Goal: Task Accomplishment & Management: Complete application form

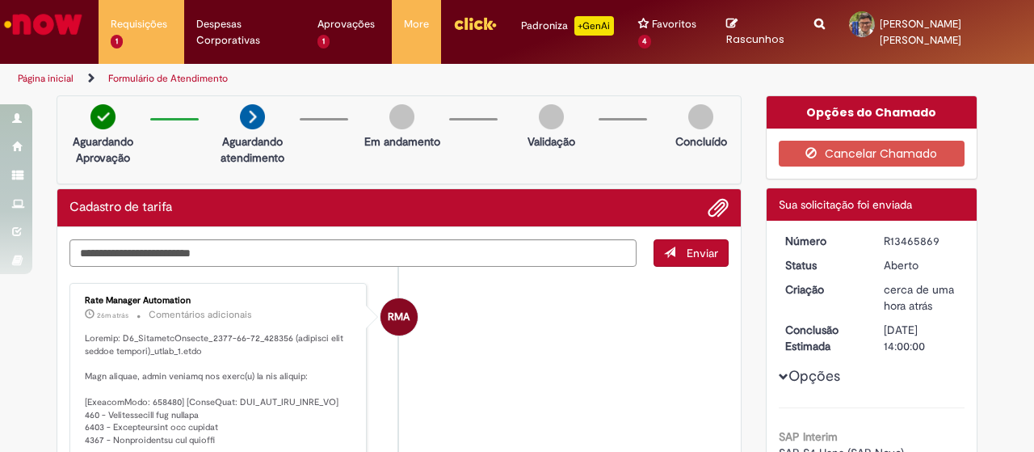
drag, startPoint x: 192, startPoint y: 369, endPoint x: 73, endPoint y: 289, distance: 144.4
copy ul "Rate Manager Automation 26m atrás 26 minutos atrás Comentários adicionais Arqui…"
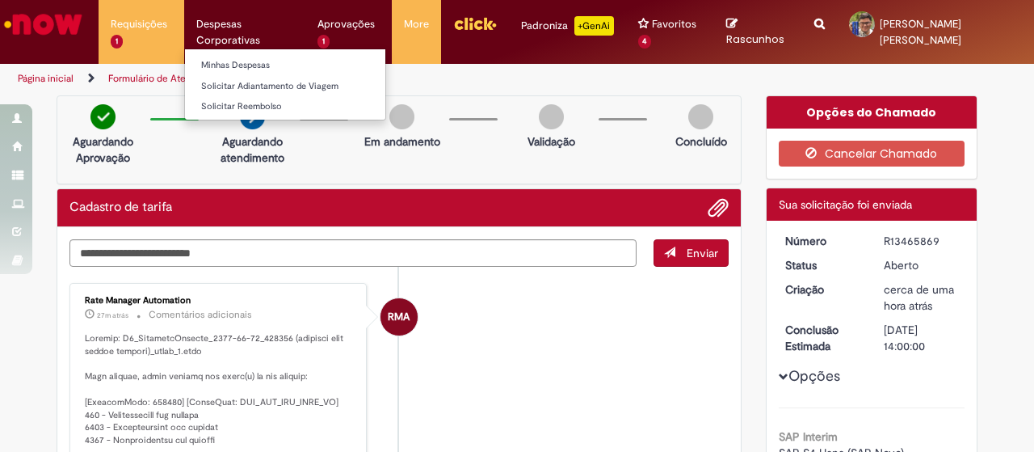
copy ul "Rate Manager Automation 26m atrás 26 minutos atrás Comentários adicionais Arqui…"
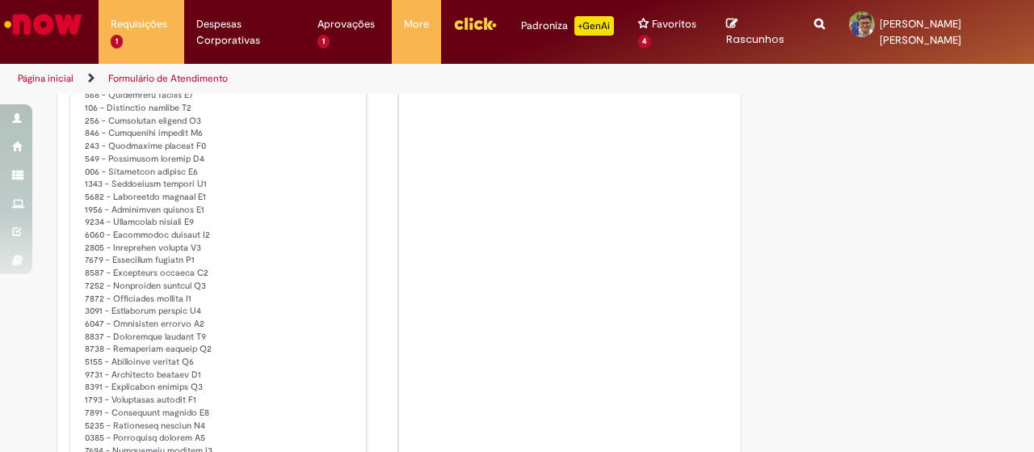
scroll to position [40070, 0]
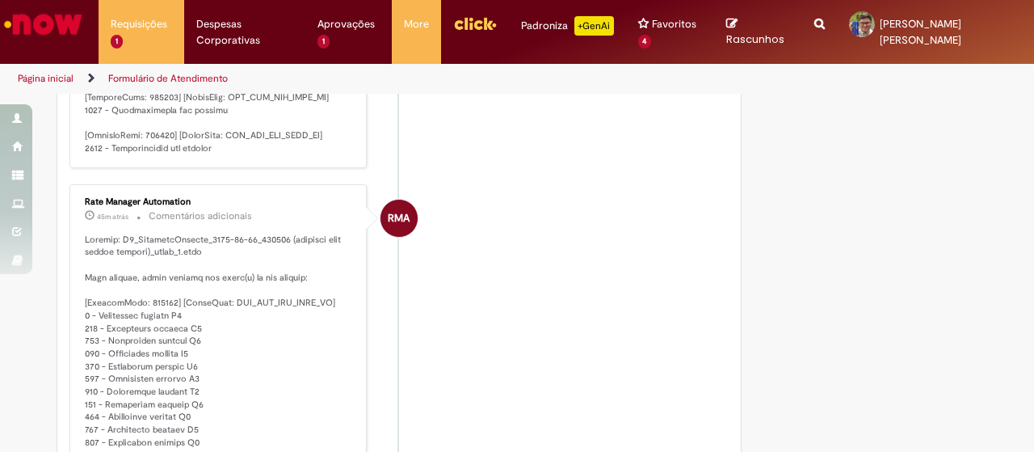
scroll to position [18930, 0]
drag, startPoint x: 196, startPoint y: 263, endPoint x: 82, endPoint y: 284, distance: 116.7
copy p "rquivo: S4_TemplateTarifas_2025-08-30_220053 (exclusão ball outras tabelas)_par…"
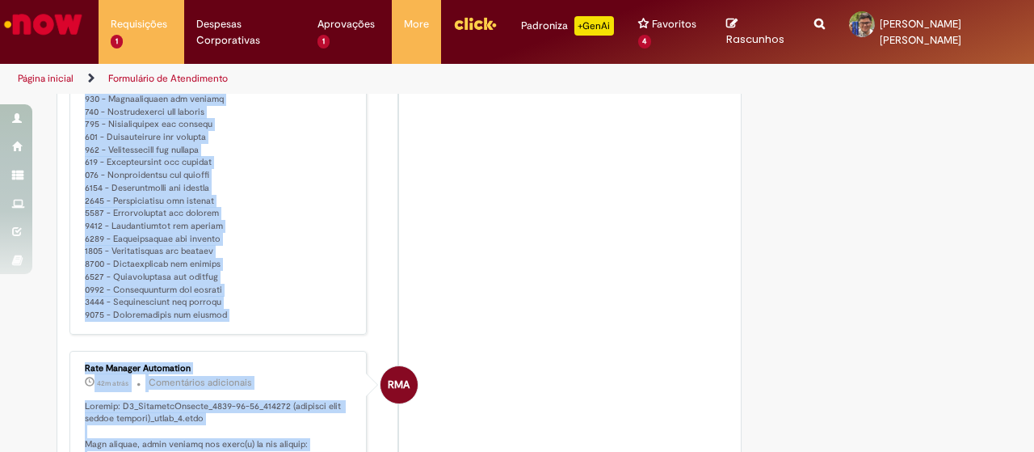
scroll to position [7125, 0]
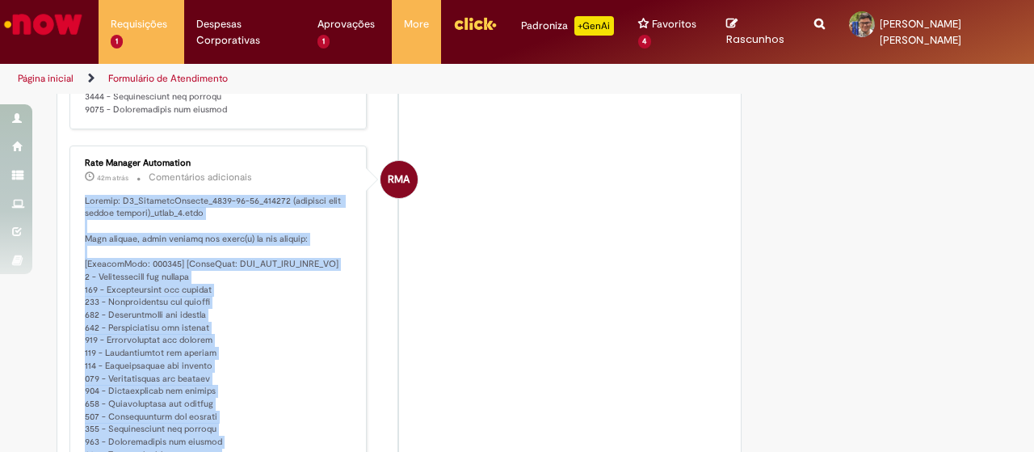
drag, startPoint x: 221, startPoint y: 184, endPoint x: 77, endPoint y: 237, distance: 153.9
copy p "Arquivo: S4_TemplateTarifas_2025-08-30_220053 (exclusão ball outras tabelas)_pa…"
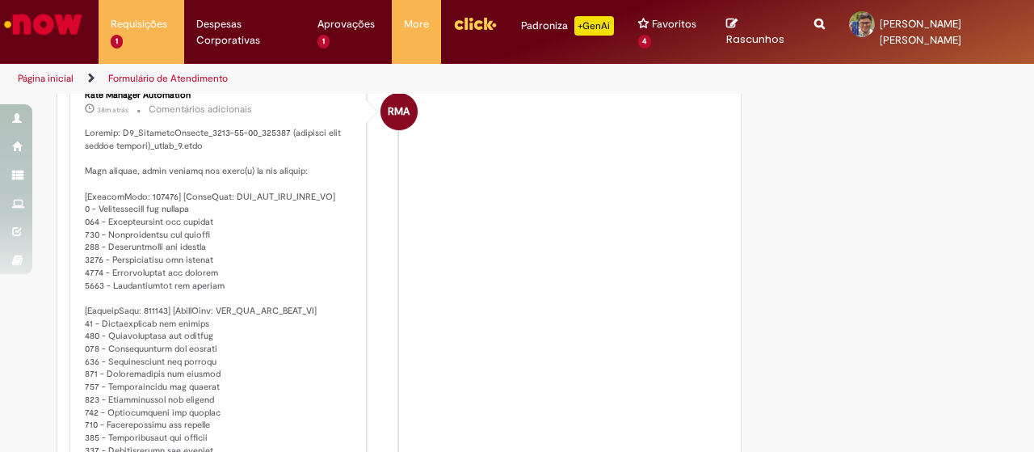
scroll to position [2992, 0]
drag, startPoint x: 222, startPoint y: 140, endPoint x: 70, endPoint y: 141, distance: 151.9
copy p "Arquivo: S4_TemplateTarifas_2025-08-30_220053 (exclusão ball outras tabelas)_pa…"
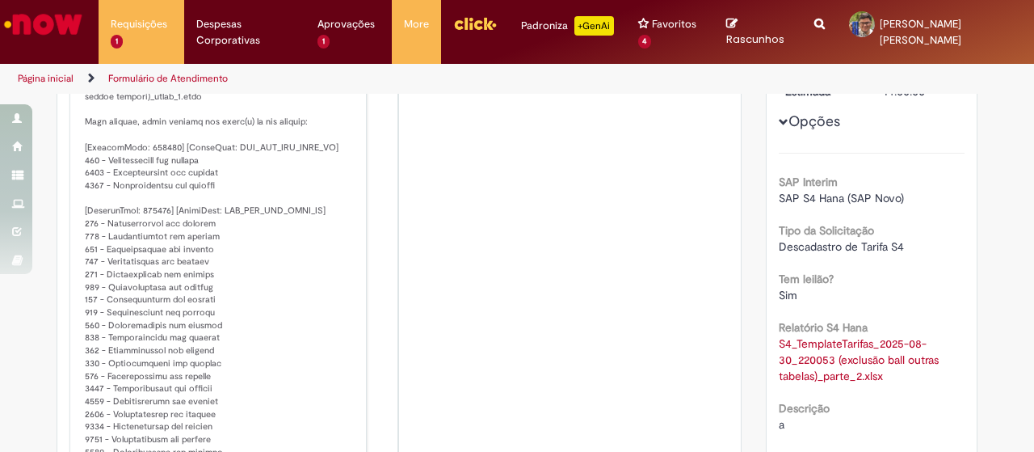
scroll to position [0, 0]
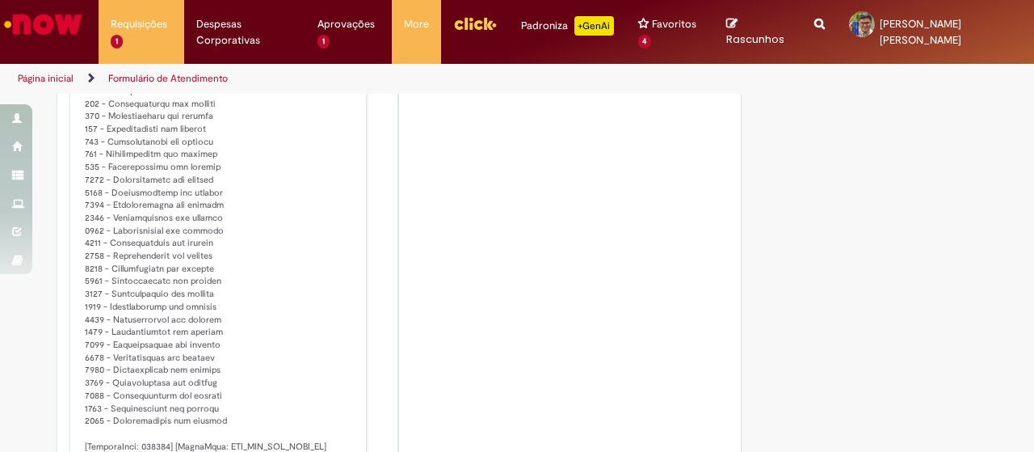
drag, startPoint x: 79, startPoint y: 337, endPoint x: 258, endPoint y: 483, distance: 230.9
click at [258, 451] on html "Pular para o conteúdo da página Requisições 1 Exibir Todas as Solicitações Cada…" at bounding box center [517, 226] width 1034 height 452
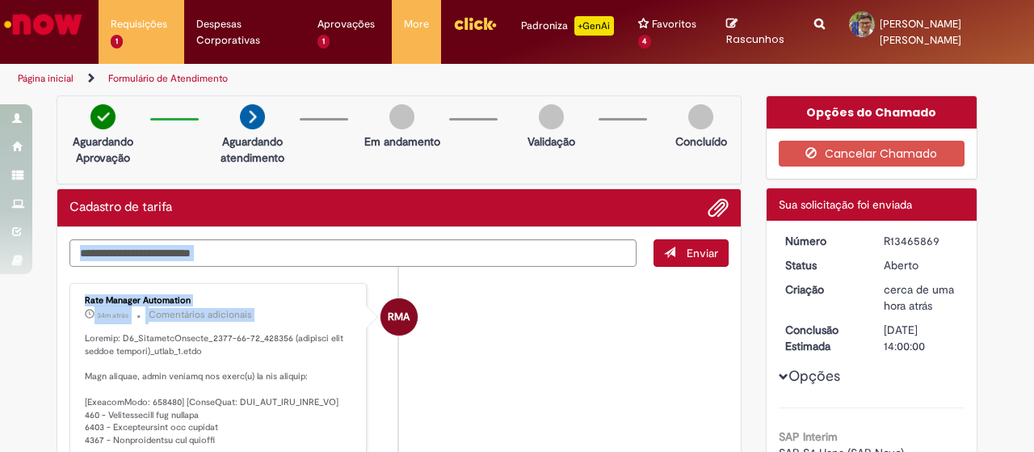
drag, startPoint x: 218, startPoint y: 408, endPoint x: 79, endPoint y: 297, distance: 178.2
copy ul "Rate Manager Automation 34m atrás 34 minutos atrás Comentários adicionais Arqui…"
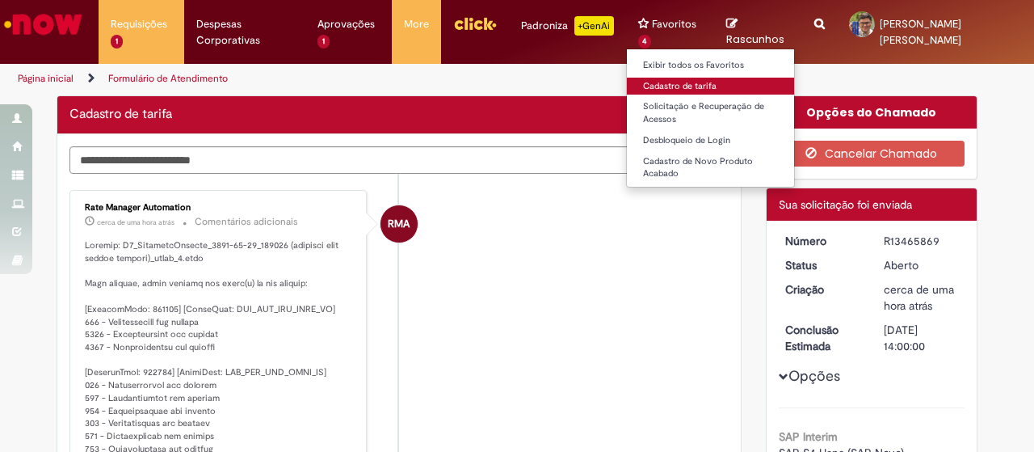
click at [671, 86] on link "Cadastro de tarifa" at bounding box center [716, 87] width 178 height 18
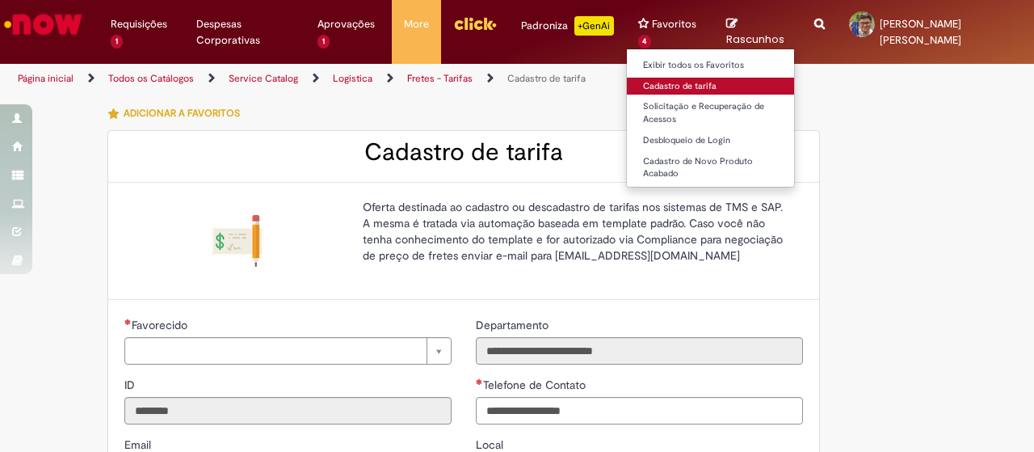
type input "**********"
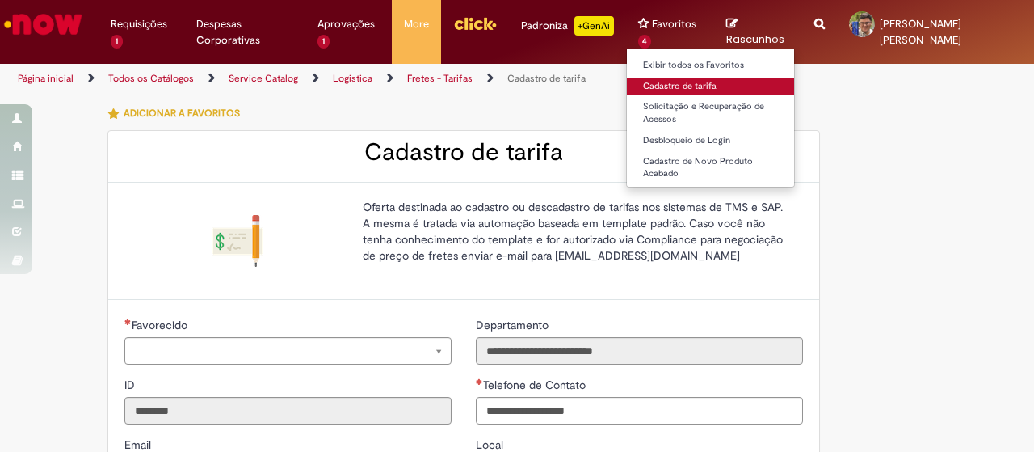
type input "**********"
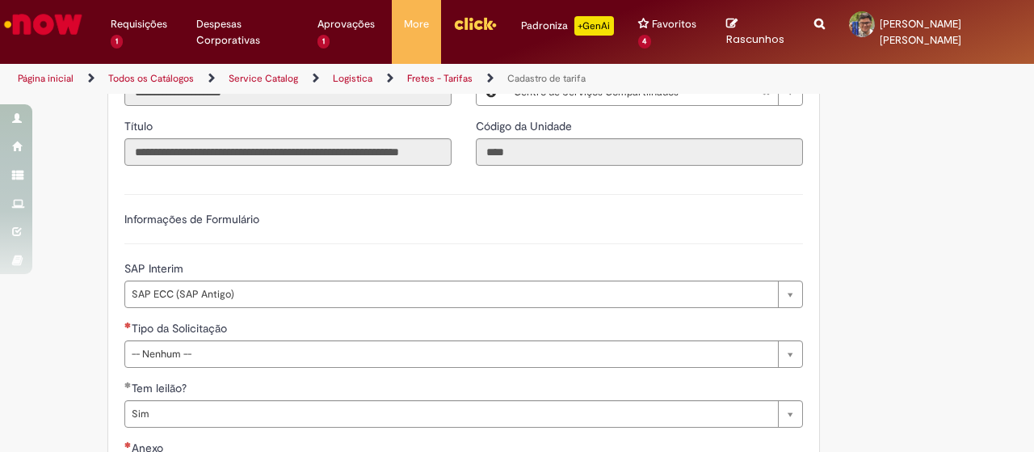
scroll to position [404, 0]
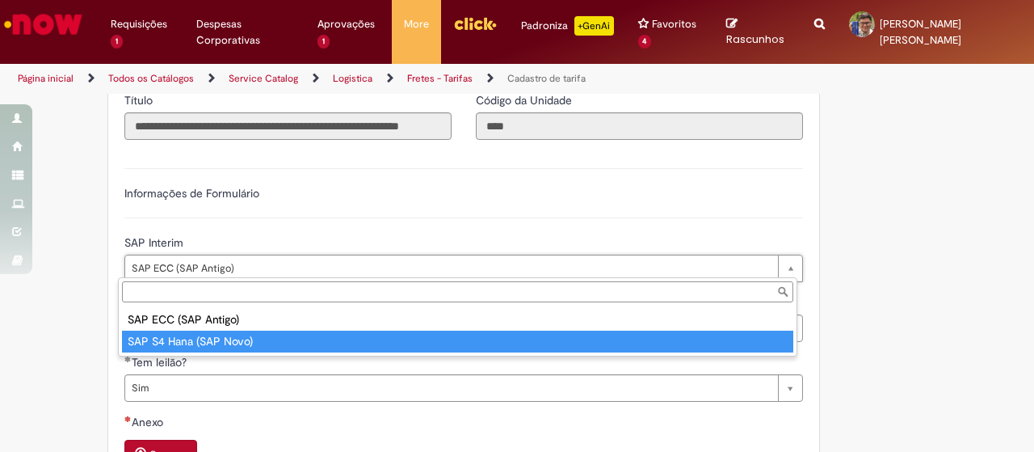
type input "**********"
select select "**"
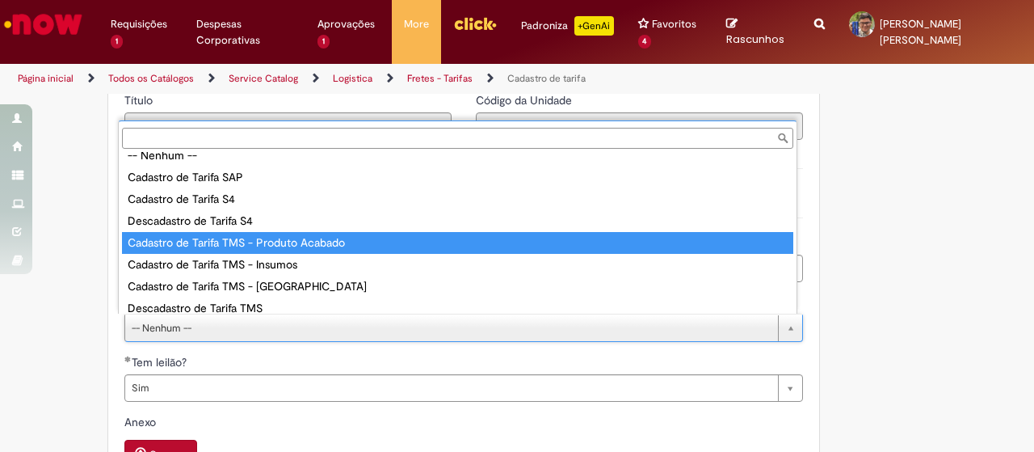
scroll to position [19, 0]
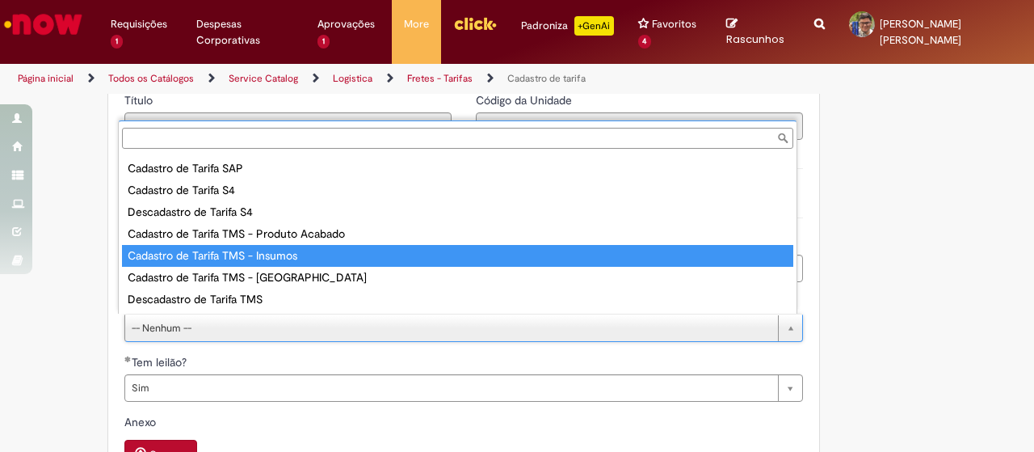
type input "**********"
select select "**********"
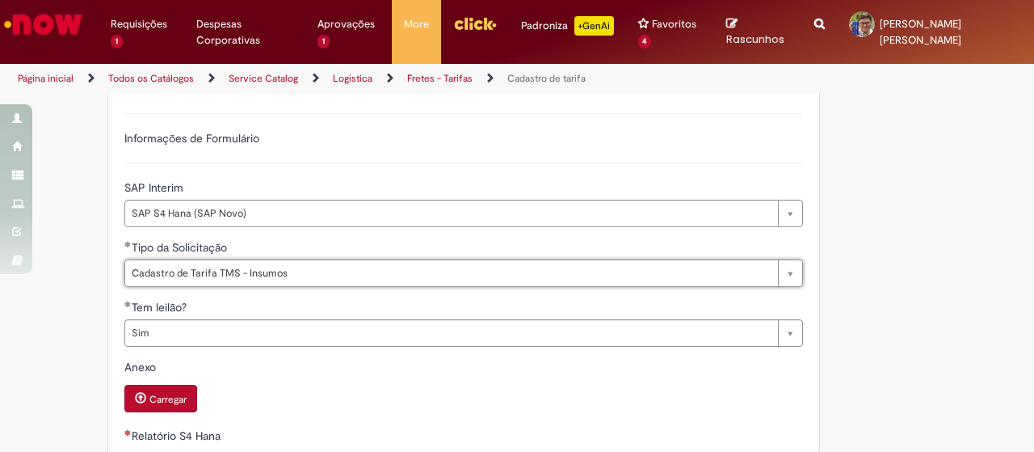
scroll to position [485, 0]
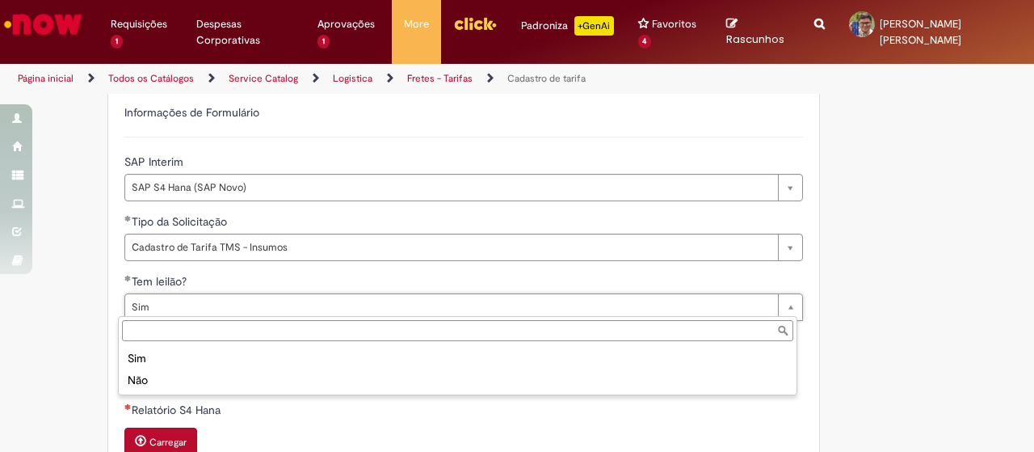
type input "***"
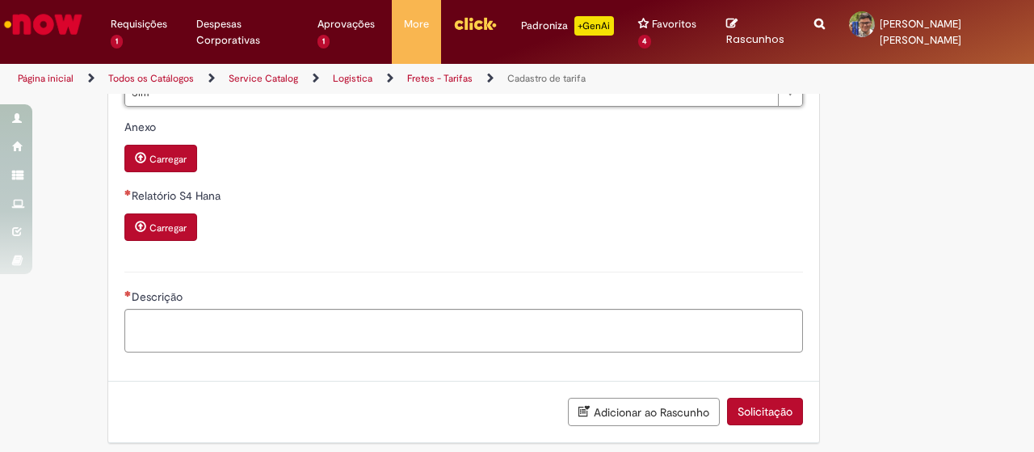
scroll to position [703, 0]
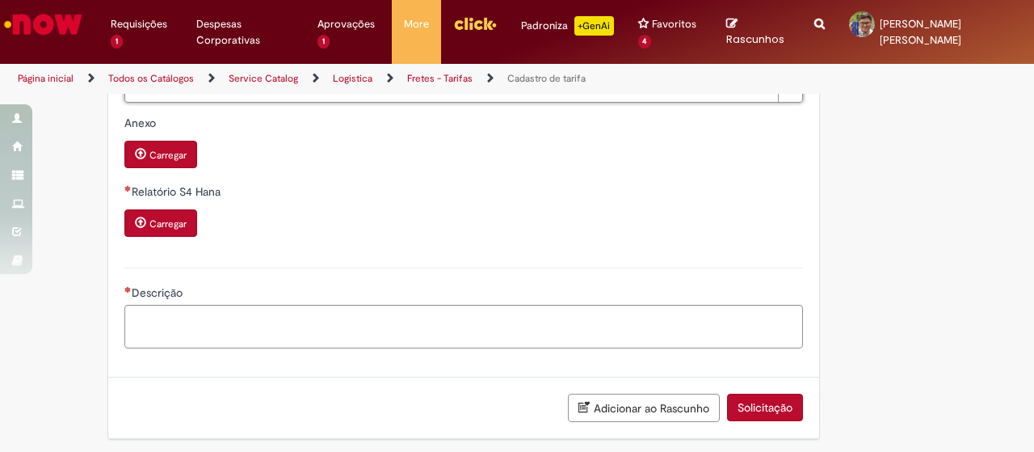
click at [163, 218] on small "Carregar" at bounding box center [168, 223] width 37 height 13
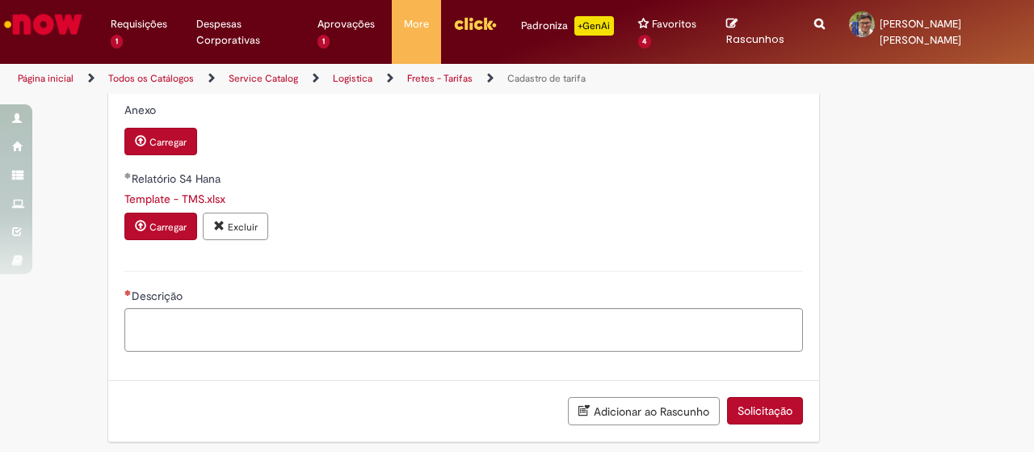
scroll to position [719, 0]
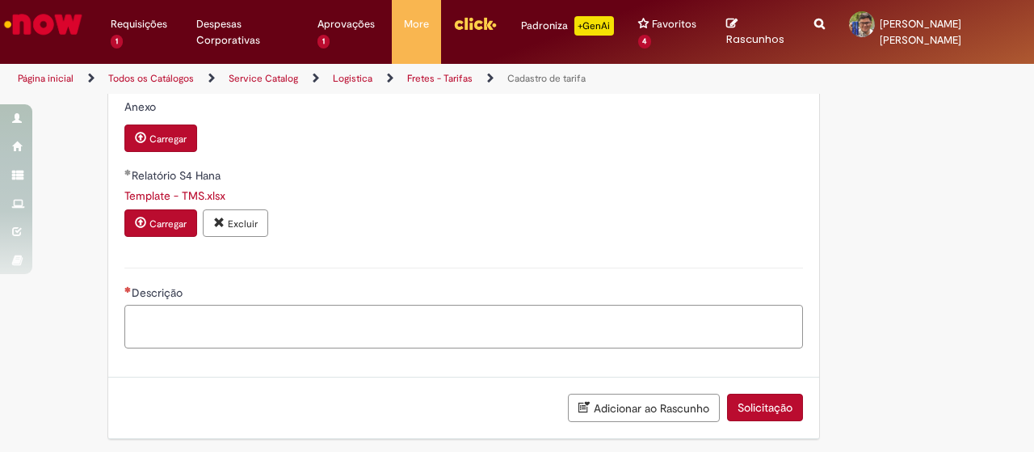
click at [305, 322] on textarea "Descrição" at bounding box center [463, 326] width 679 height 43
type textarea "*"
click at [775, 399] on button "Solicitação" at bounding box center [765, 407] width 76 height 27
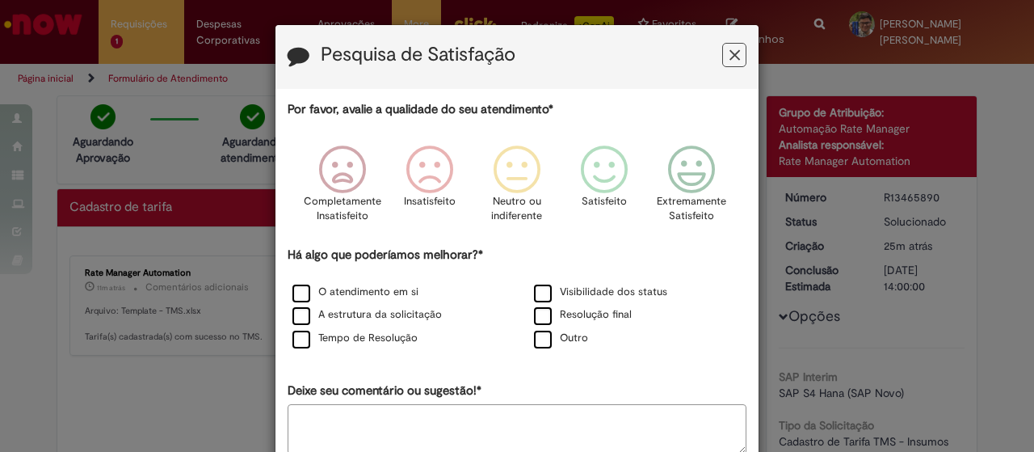
click at [731, 57] on icon "Feedback" at bounding box center [735, 55] width 11 height 17
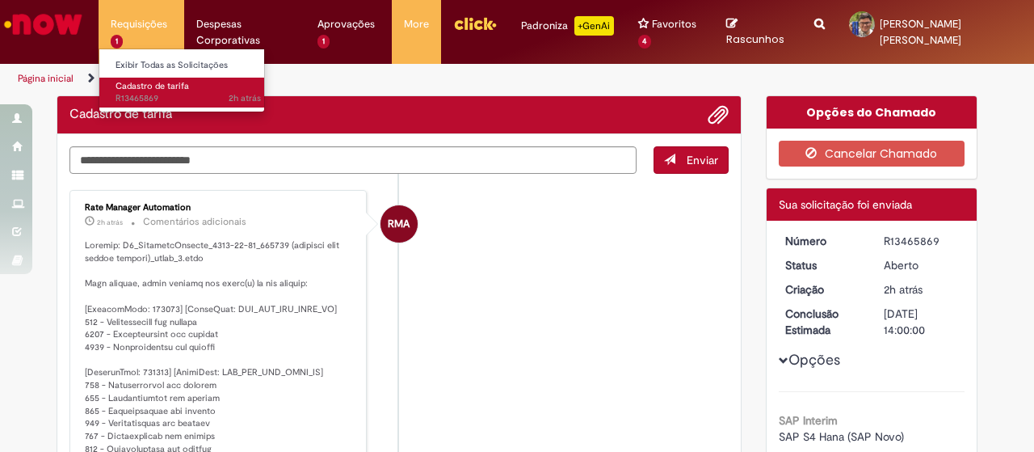
click at [154, 91] on span "Cadastro de tarifa" at bounding box center [153, 86] width 74 height 12
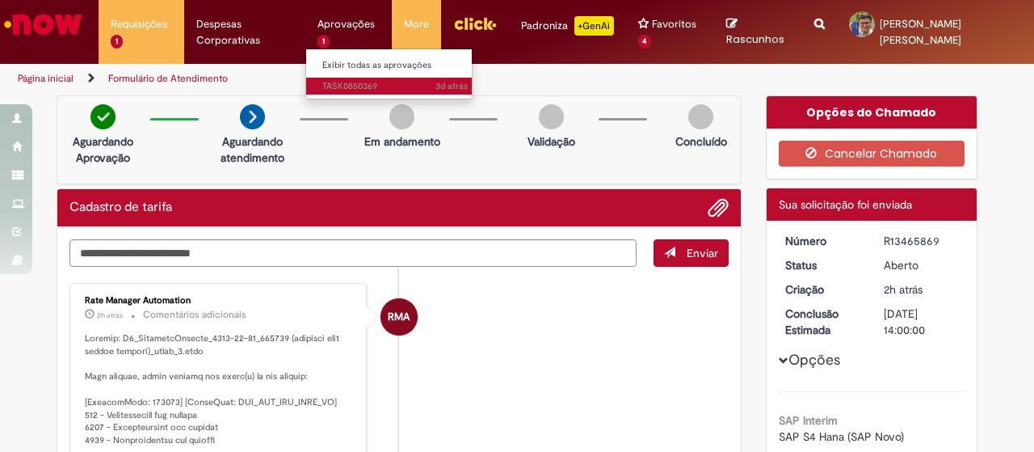
click at [343, 82] on span "3d atrás 3 dias atrás TASK0850369" at bounding box center [394, 86] width 145 height 13
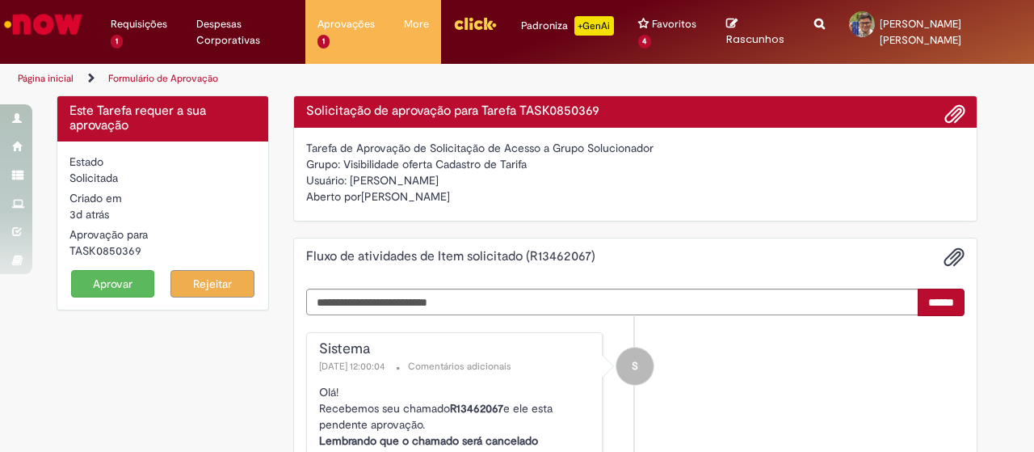
click at [121, 276] on button "Aprovar" at bounding box center [113, 283] width 84 height 27
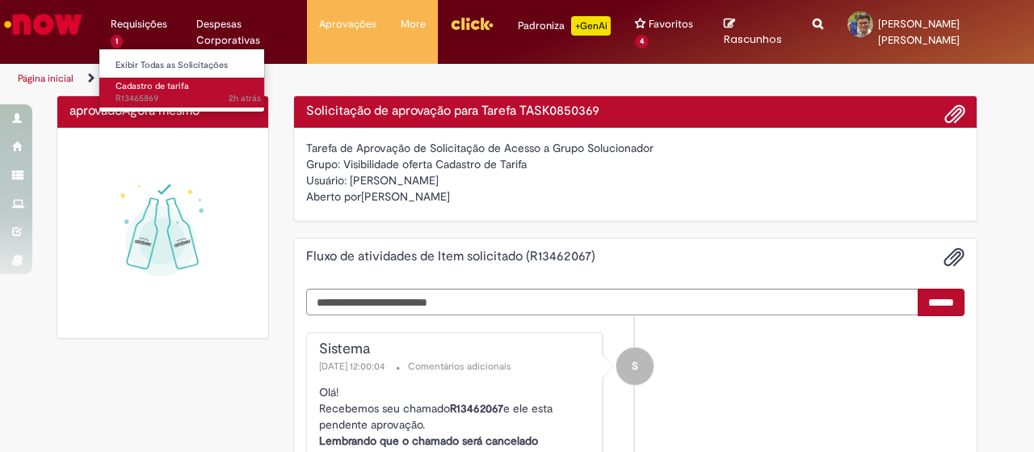
click at [158, 90] on span "Cadastro de tarifa" at bounding box center [153, 86] width 74 height 12
